Goal: Information Seeking & Learning: Learn about a topic

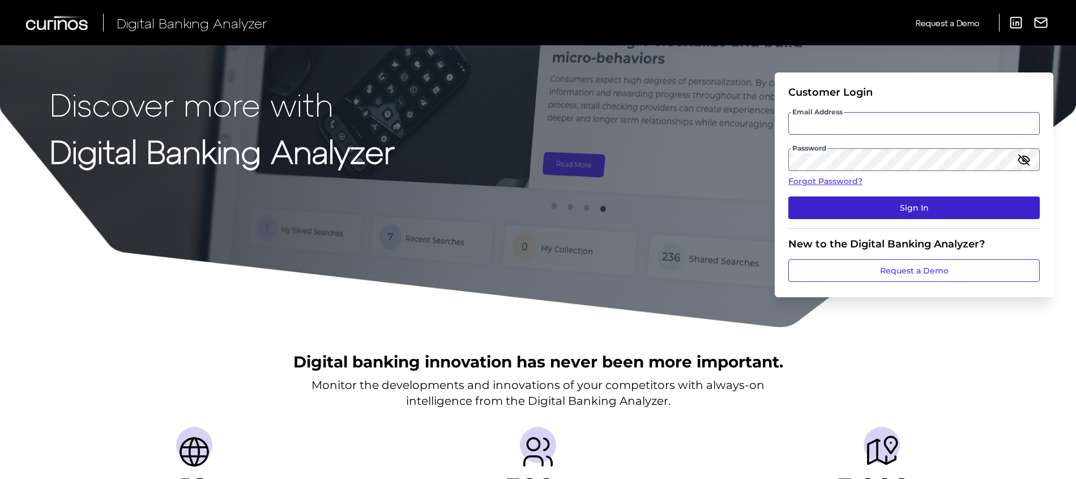
type input "[PERSON_NAME][DOMAIN_NAME][EMAIL_ADDRESS][PERSON_NAME][DOMAIN_NAME]"
click at [936, 219] on button "Sign In" at bounding box center [913, 208] width 251 height 23
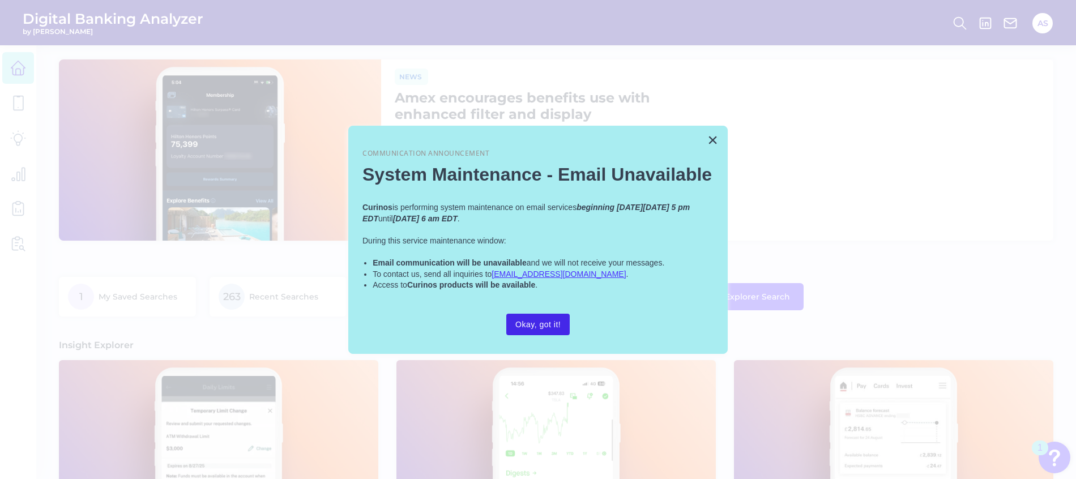
click at [551, 321] on button "Okay, got it!" at bounding box center [537, 325] width 63 height 22
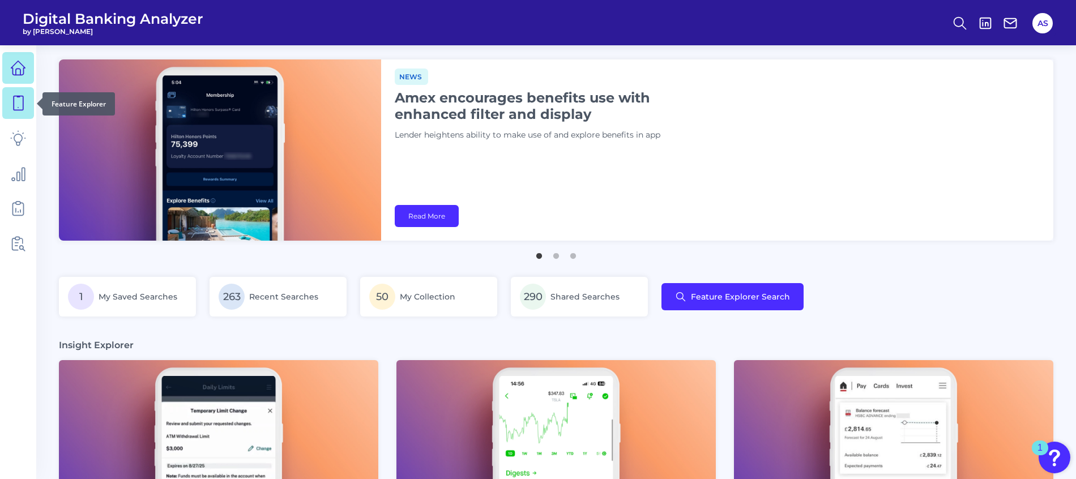
click at [19, 99] on icon at bounding box center [18, 103] width 16 height 16
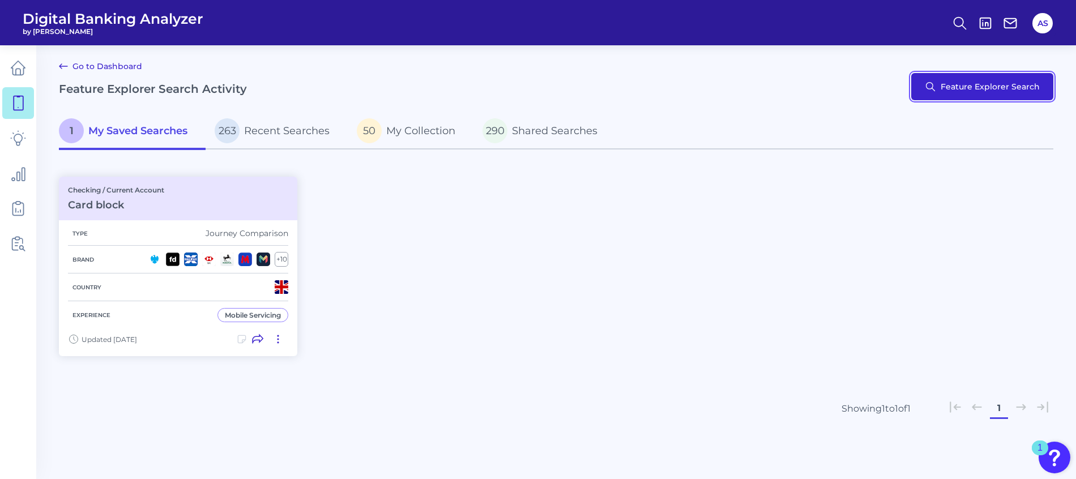
click at [944, 88] on button "Feature Explorer Search" at bounding box center [982, 86] width 142 height 27
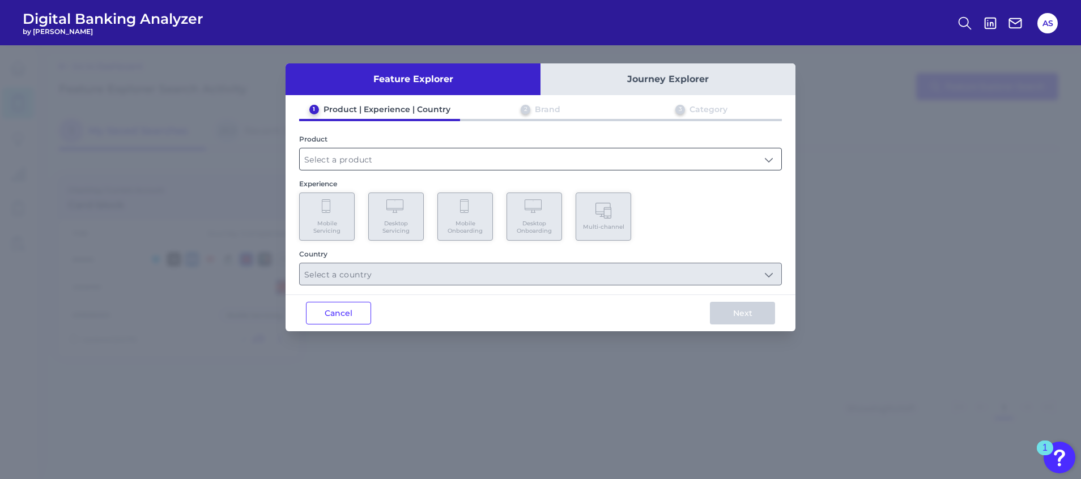
click at [382, 158] on input "text" at bounding box center [540, 159] width 481 height 22
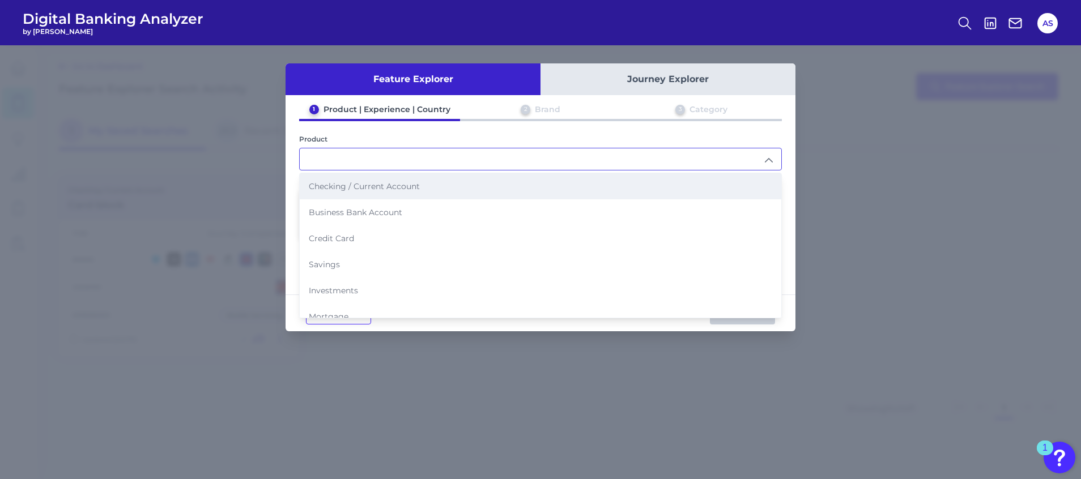
click at [378, 186] on span "Checking / Current Account" at bounding box center [364, 186] width 111 height 10
type input "Checking / Current Account"
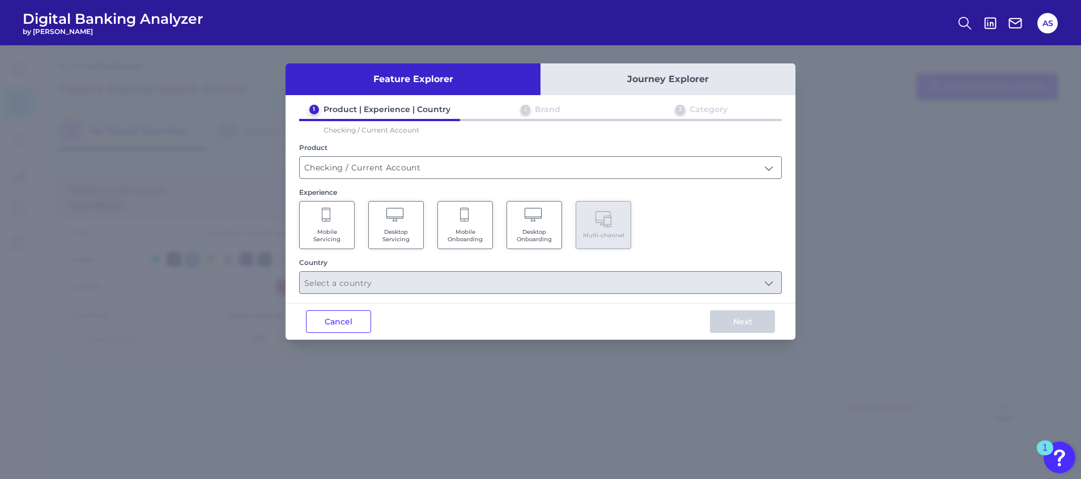
click at [335, 242] on span "Mobile Servicing" at bounding box center [326, 235] width 43 height 15
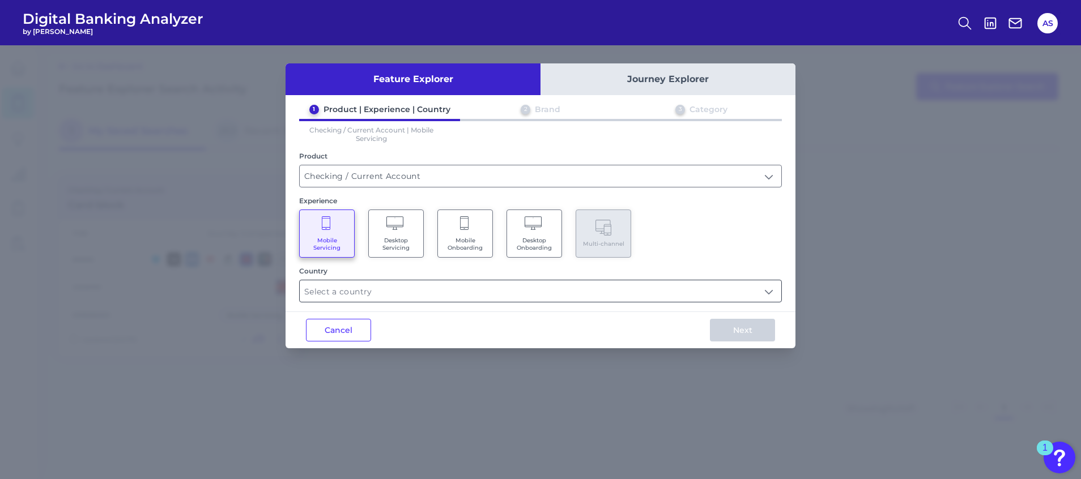
click at [459, 285] on input "text" at bounding box center [540, 291] width 481 height 22
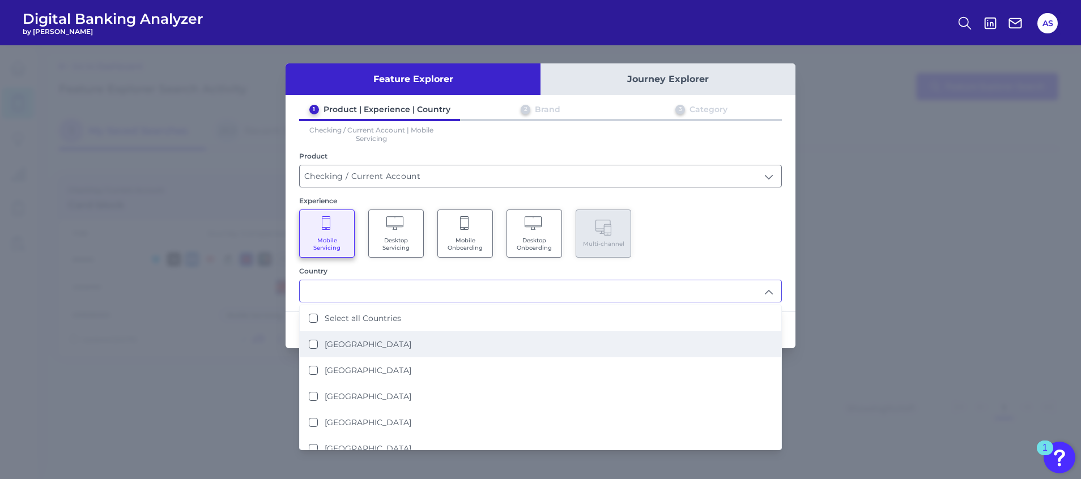
click at [363, 336] on li "[GEOGRAPHIC_DATA]" at bounding box center [540, 344] width 481 height 26
type input "[GEOGRAPHIC_DATA]"
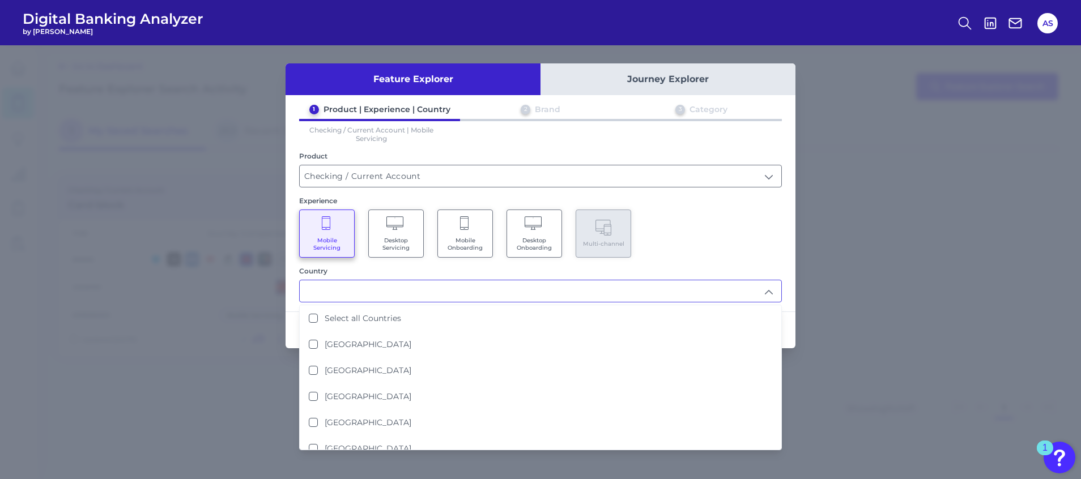
scroll to position [1, 0]
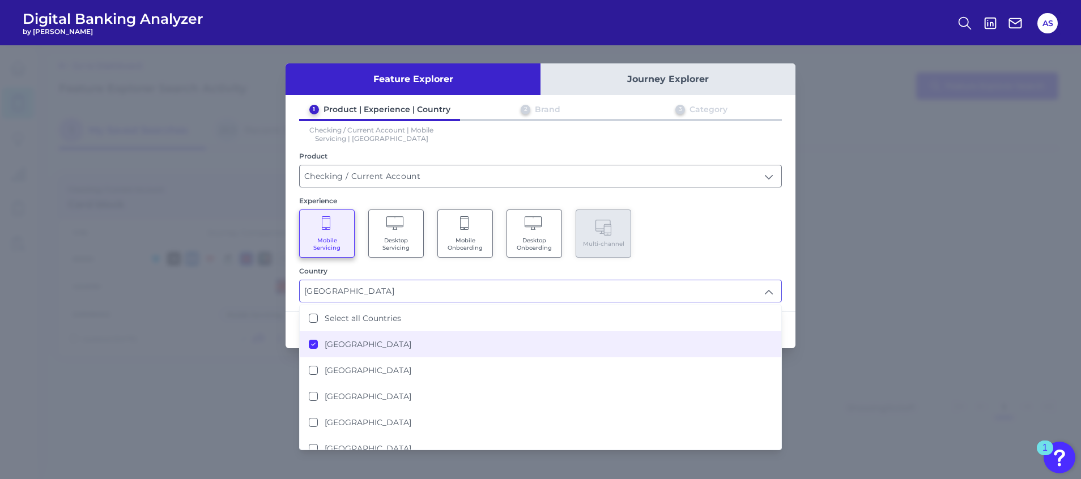
click at [687, 230] on div "Mobile Servicing Desktop Servicing Mobile Onboarding Desktop Onboarding Multi-c…" at bounding box center [540, 234] width 483 height 48
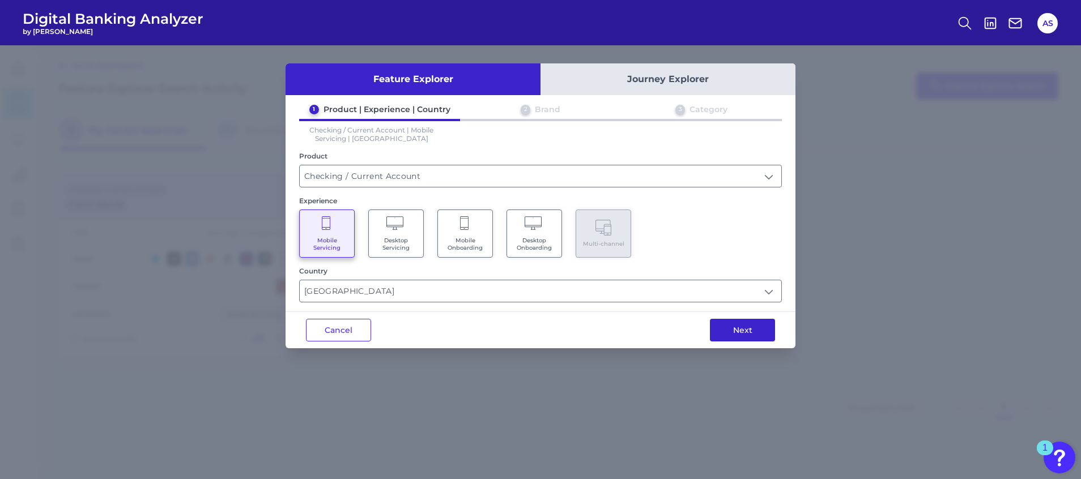
click at [745, 334] on button "Next" at bounding box center [742, 330] width 65 height 23
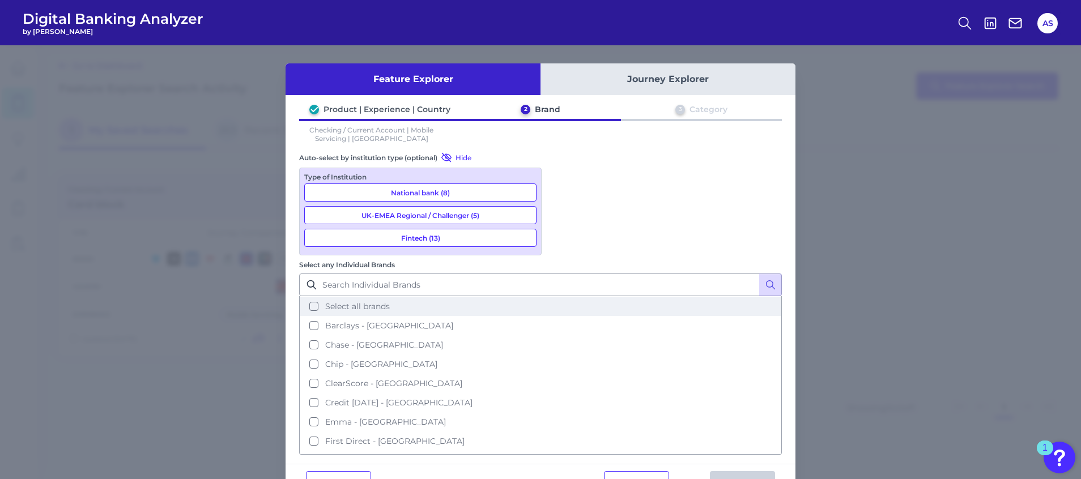
click at [670, 297] on button "Select all brands" at bounding box center [540, 306] width 480 height 19
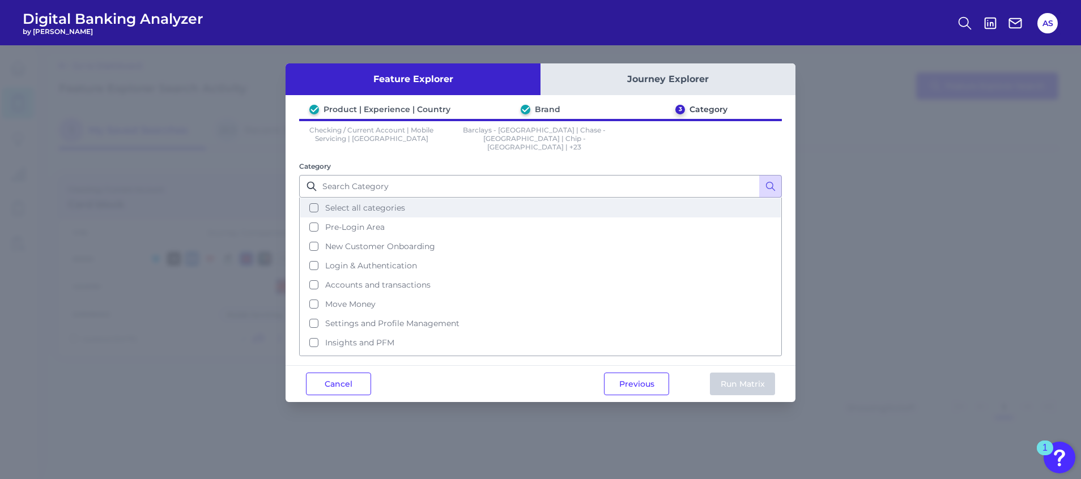
click at [413, 199] on button "Select all categories" at bounding box center [540, 207] width 480 height 19
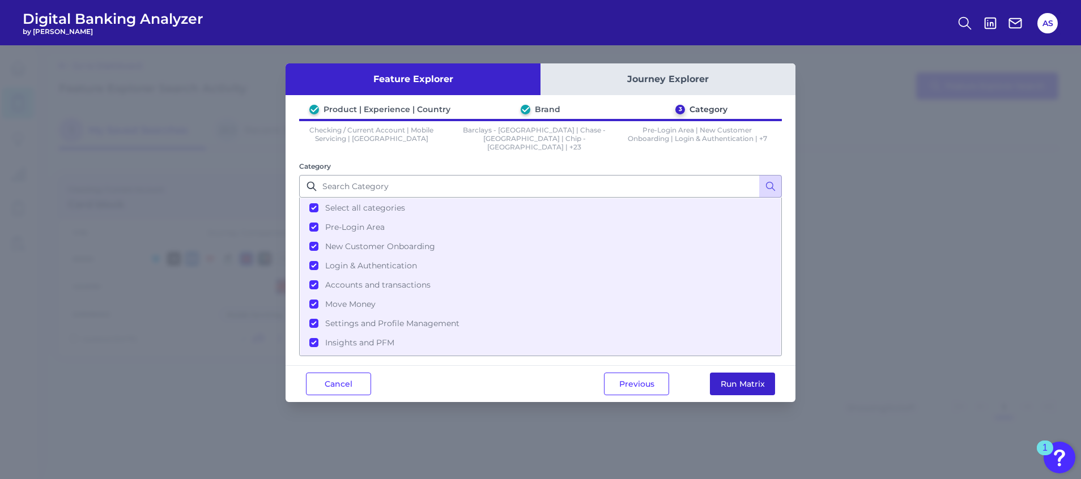
click at [763, 373] on button "Run Matrix" at bounding box center [742, 384] width 65 height 23
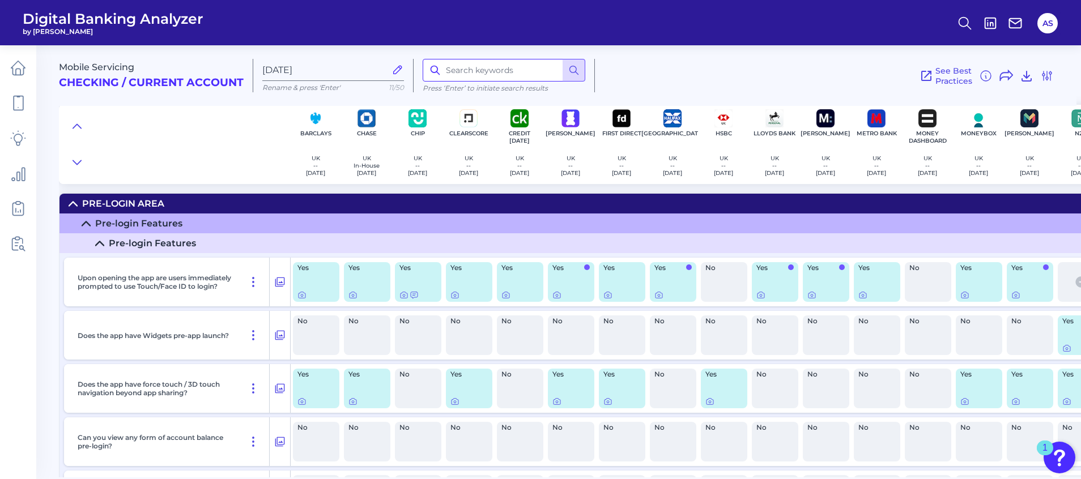
click at [476, 65] on input at bounding box center [504, 70] width 163 height 23
